Goal: Transaction & Acquisition: Purchase product/service

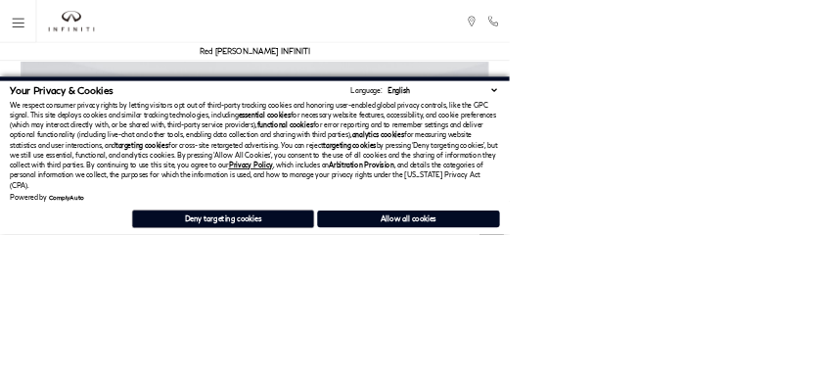
click at [497, 181] on img at bounding box center [410, 361] width 820 height 565
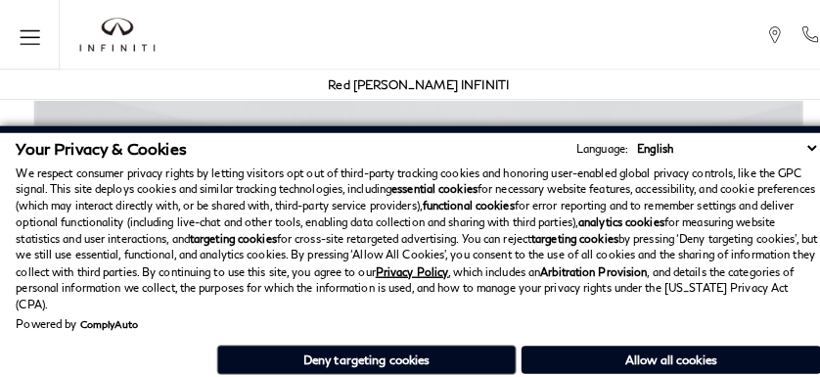
click at [489, 321] on div "Powered by ComplyAuto" at bounding box center [410, 317] width 789 height 12
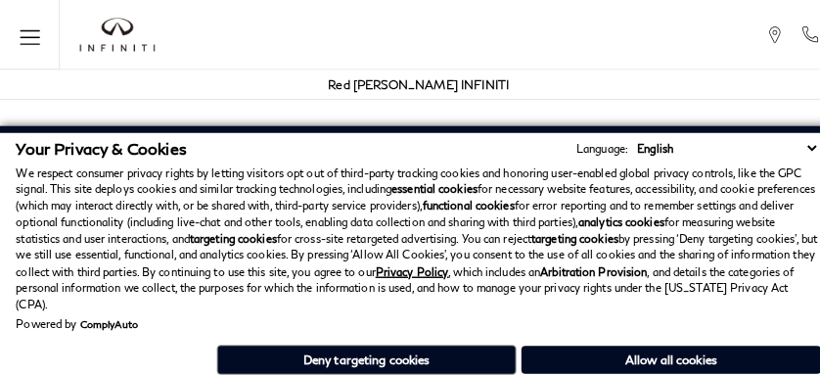
click at [88, 223] on p "We respect consumer privacy rights by letting visitors opt out of third-party t…" at bounding box center [410, 234] width 789 height 146
click at [783, 321] on div "Powered by ComplyAuto" at bounding box center [410, 317] width 789 height 12
click at [783, 370] on div "Your Privacy & Cookies Language: English Spanish / Español English / United Kin…" at bounding box center [410, 254] width 789 height 236
click at [734, 321] on div "Powered by ComplyAuto" at bounding box center [410, 317] width 789 height 12
click at [734, 370] on div "Your Privacy & Cookies Language: English Spanish / Español English / United Kin…" at bounding box center [410, 254] width 789 height 236
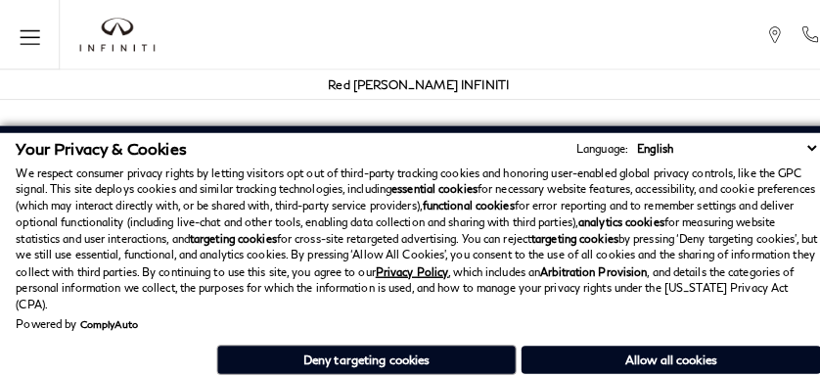
click at [636, 321] on div "Powered by ComplyAuto" at bounding box center [410, 317] width 789 height 12
click at [636, 370] on div "Your Privacy & Cookies Language: English Spanish / Español English / United Kin…" at bounding box center [410, 254] width 789 height 236
click at [440, 321] on div "Powered by ComplyAuto" at bounding box center [410, 317] width 789 height 12
click at [440, 370] on div "Your Privacy & Cookies Language: English Spanish / Español English / United Kin…" at bounding box center [410, 254] width 789 height 236
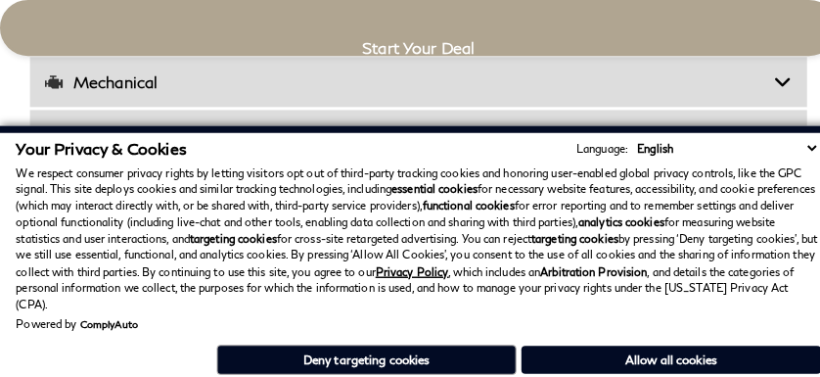
click at [342, 292] on p "We respect consumer privacy rights by letting visitors opt out of third-party t…" at bounding box center [410, 234] width 789 height 146
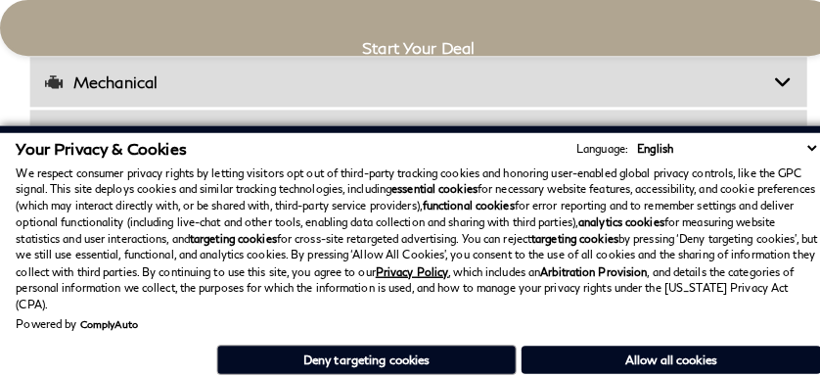
click at [489, 195] on strong "functional cookies" at bounding box center [459, 201] width 90 height 13
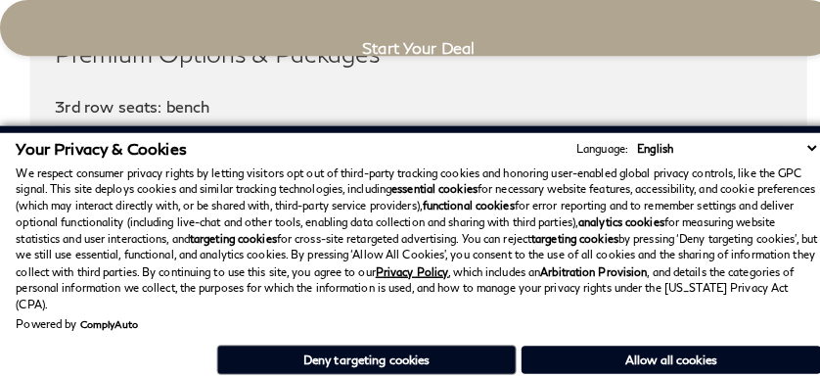
scroll to position [3199, 0]
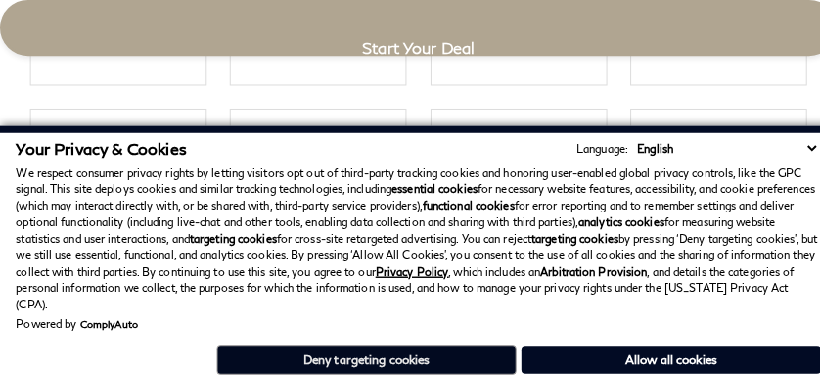
click link "Call sales Phone Number 719-215-8318" at bounding box center [0, 0] width 0 height 0
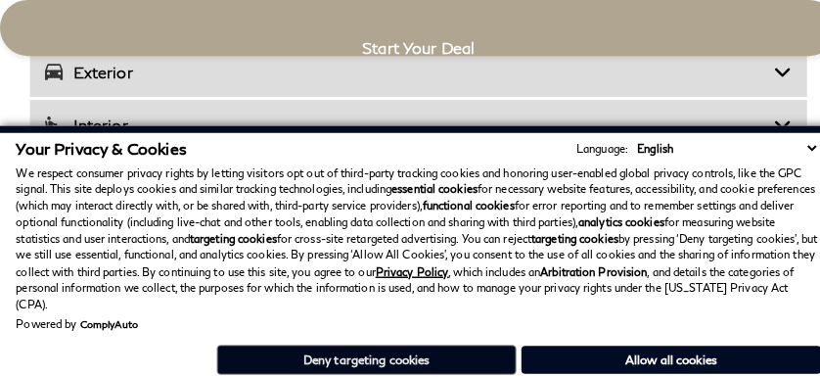
scroll to position [3644, 0]
